Goal: Task Accomplishment & Management: Use online tool/utility

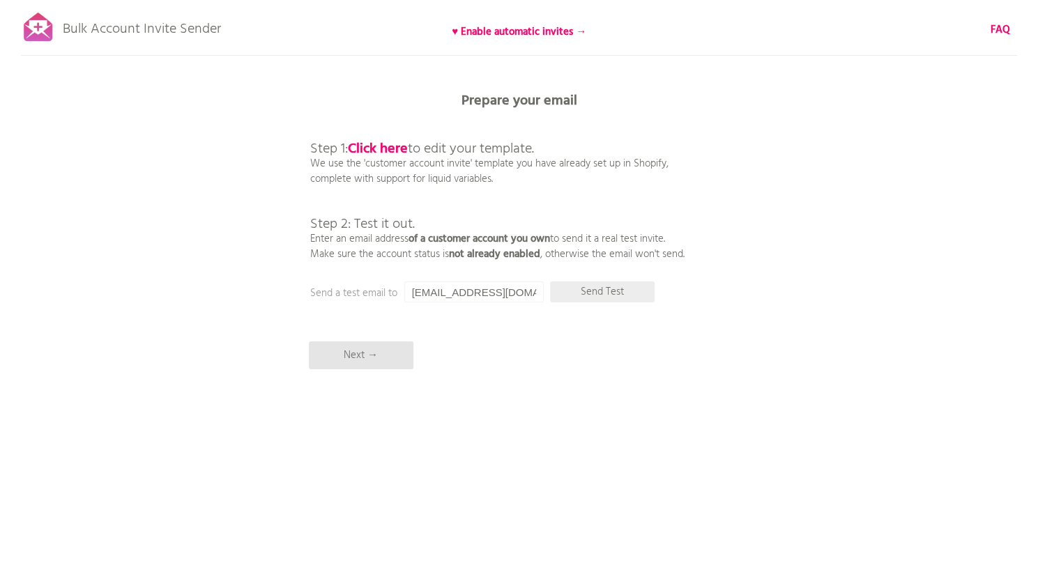
click at [638, 296] on p "Send Test" at bounding box center [602, 292] width 105 height 21
click at [396, 346] on p "Next →" at bounding box center [361, 355] width 105 height 28
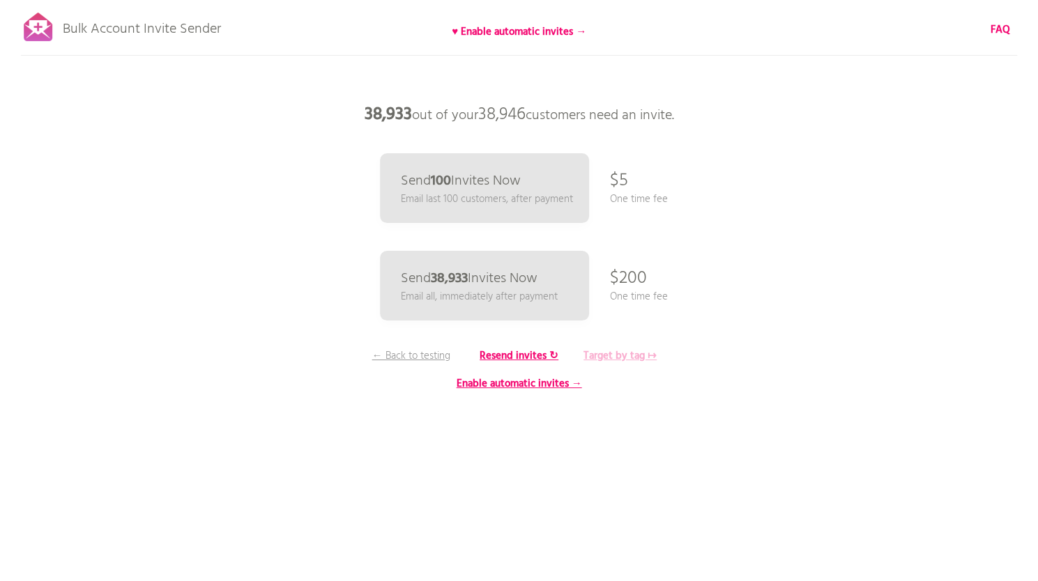
click at [605, 360] on b "Target by tag ↦" at bounding box center [619, 356] width 73 height 17
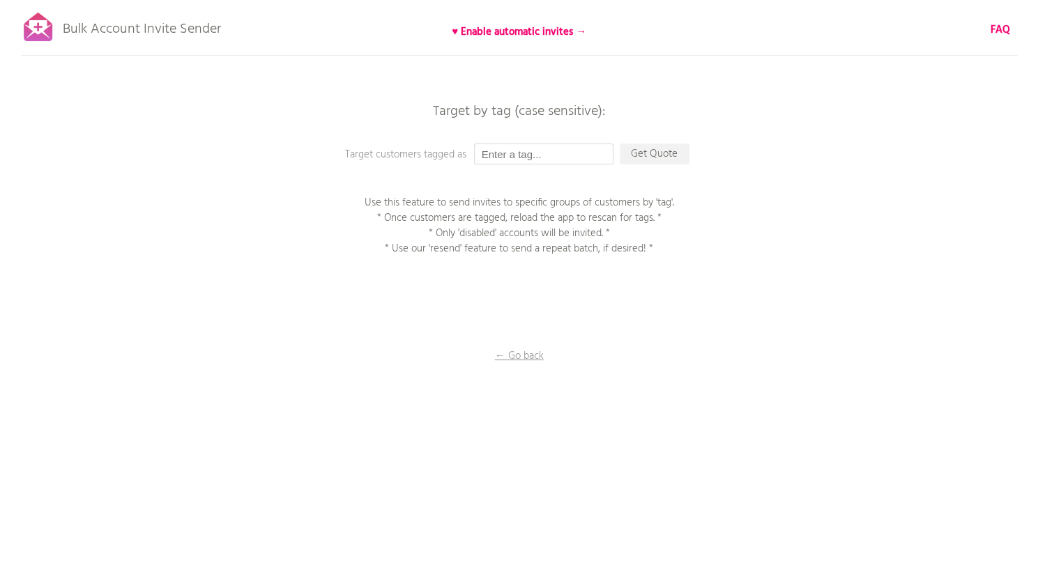
click at [567, 157] on input "text" at bounding box center [543, 154] width 139 height 21
type input "z"
type input "自動テスト"
click at [638, 154] on p "Get Quote" at bounding box center [655, 154] width 70 height 21
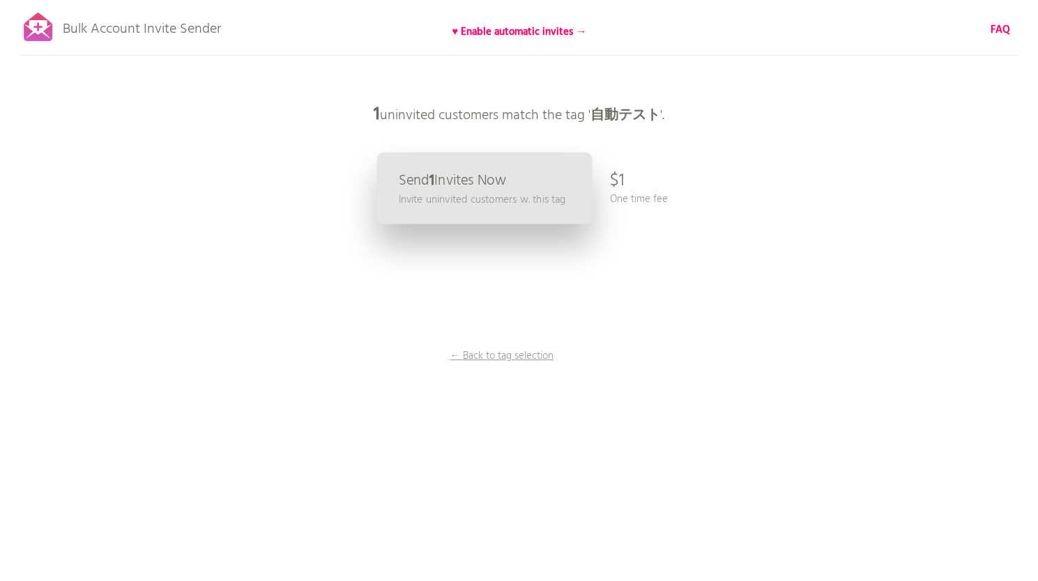
click at [541, 171] on link "Send 1 Invites Now Invite uninvited customers w. this tag" at bounding box center [483, 189] width 215 height 72
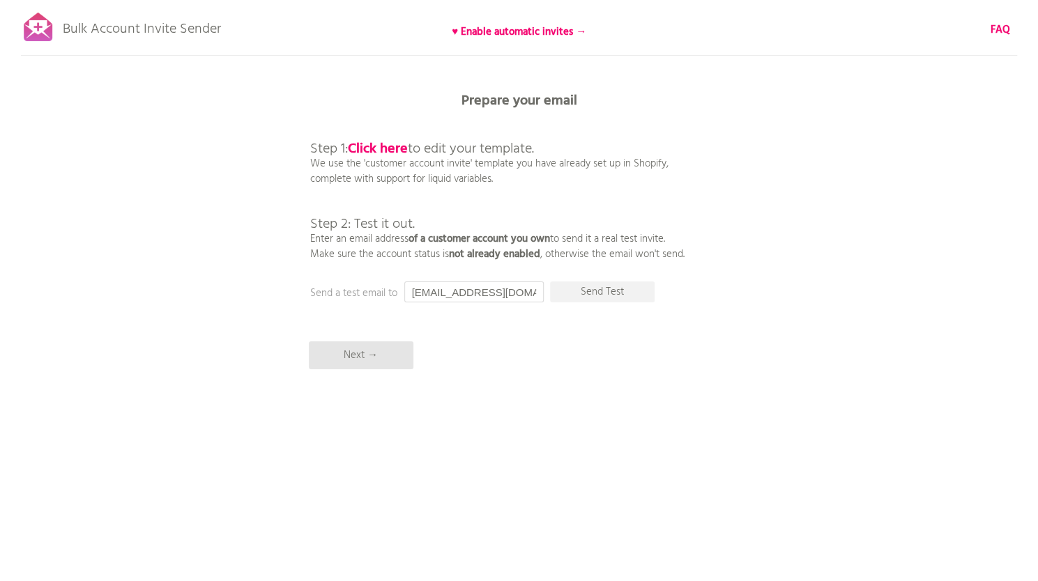
click at [525, 294] on input "[EMAIL_ADDRESS][DOMAIN_NAME]" at bounding box center [473, 292] width 139 height 21
paste input "m.uchimura@roseaupensant"
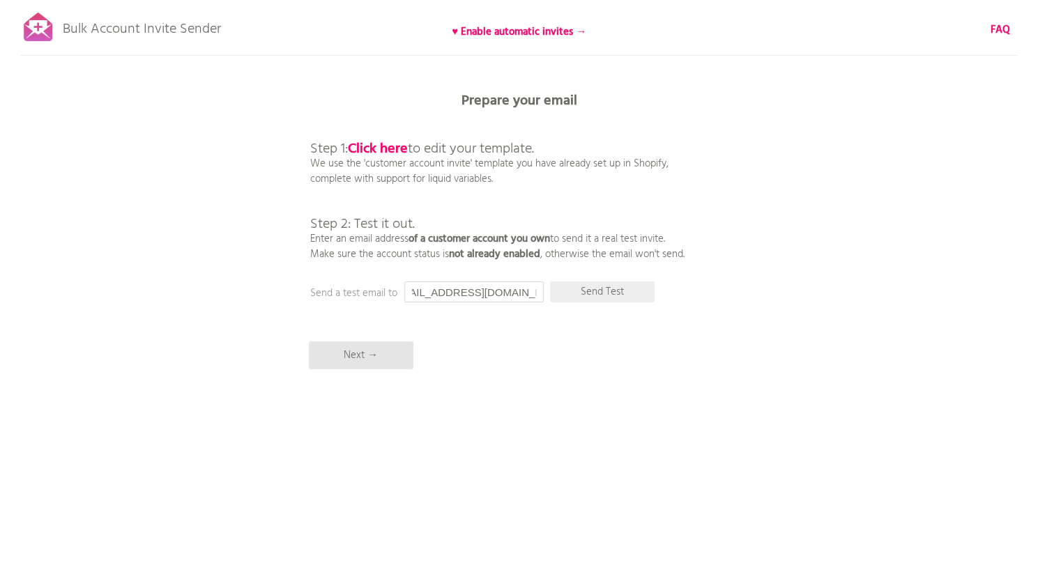
type input "[EMAIL_ADDRESS][DOMAIN_NAME]"
click at [591, 288] on p "Send Test" at bounding box center [602, 292] width 105 height 21
click at [432, 295] on input "[EMAIL_ADDRESS][DOMAIN_NAME]" at bounding box center [473, 292] width 139 height 21
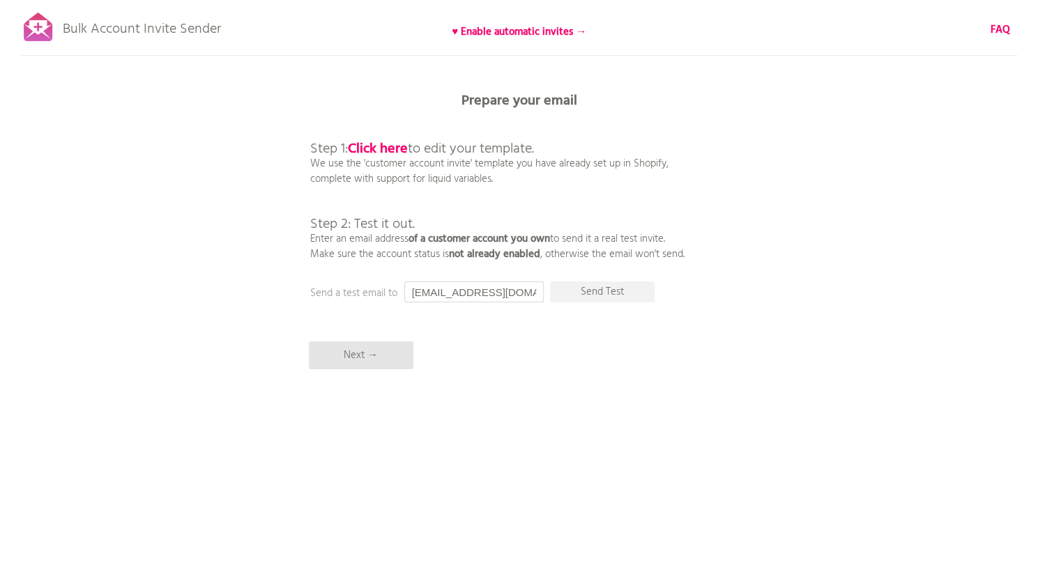
click at [432, 295] on input "[EMAIL_ADDRESS][DOMAIN_NAME]" at bounding box center [473, 292] width 139 height 21
click at [371, 351] on p "Next →" at bounding box center [361, 355] width 105 height 28
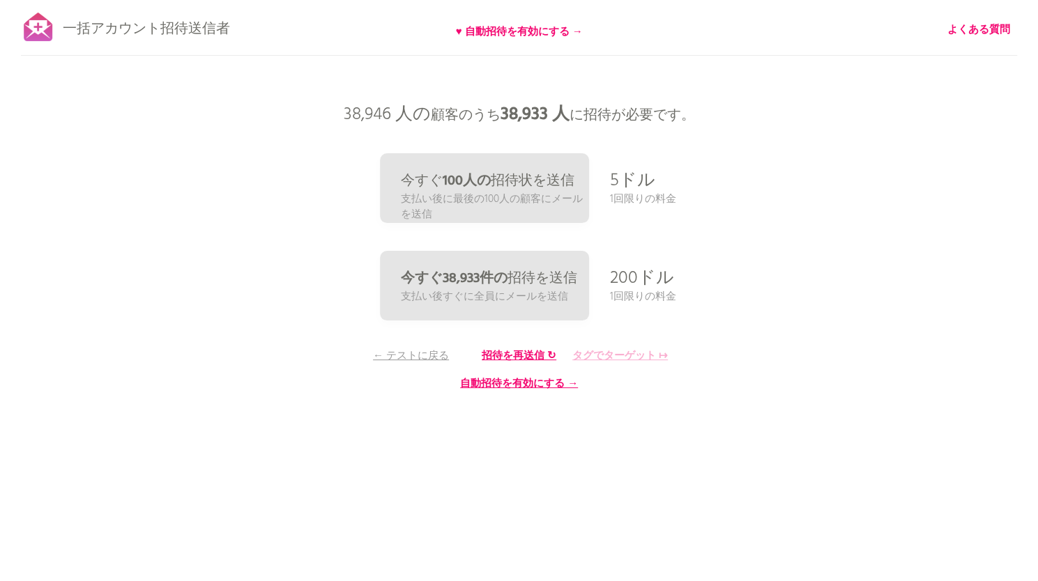
click at [626, 358] on font "タグでターゲット ↦" at bounding box center [619, 356] width 95 height 17
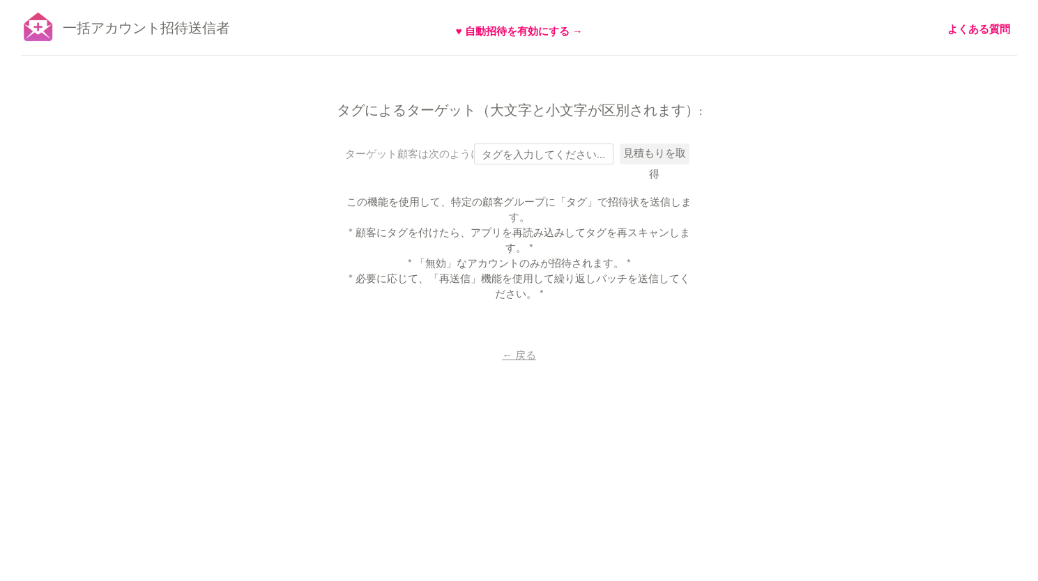
click at [513, 160] on input "text" at bounding box center [543, 154] width 139 height 21
type input "自動テスト"
click at [631, 147] on font "見積もりを取得" at bounding box center [654, 165] width 63 height 38
click at [642, 154] on font "見積もりを取得" at bounding box center [654, 165] width 63 height 38
click at [673, 158] on font "見積もりを取得" at bounding box center [654, 165] width 63 height 38
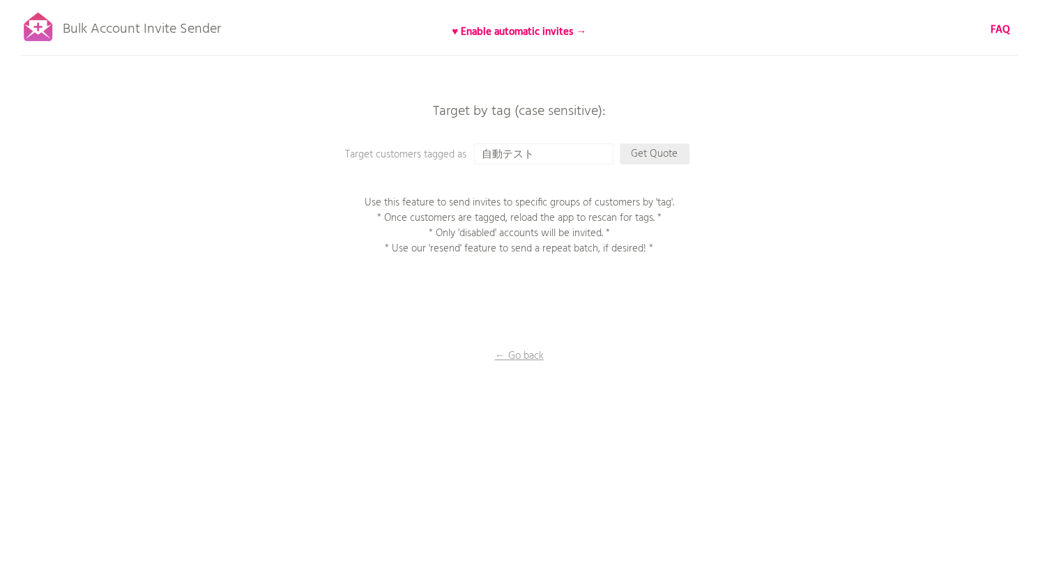
click at [631, 155] on p "Get Quote" at bounding box center [655, 154] width 70 height 21
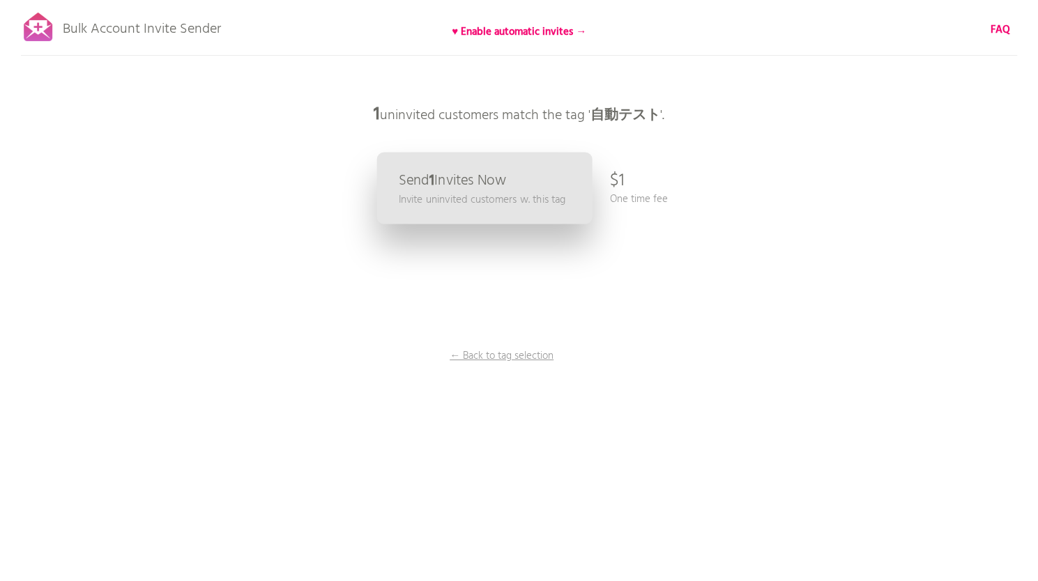
click at [496, 220] on link "Send 1 Invites Now Invite uninvited customers w. this tag" at bounding box center [483, 189] width 215 height 72
